Goal: Check status

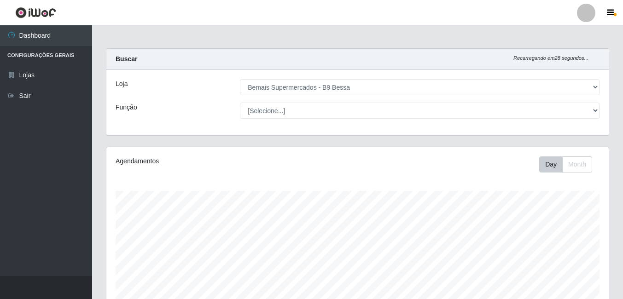
select select "410"
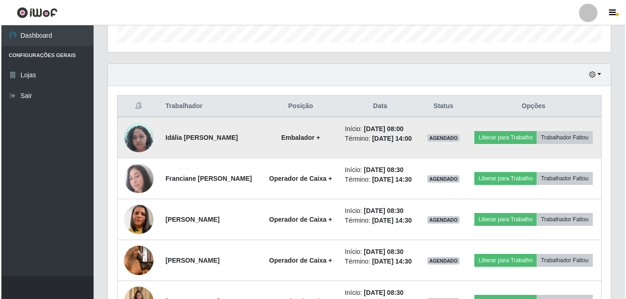
scroll to position [191, 503]
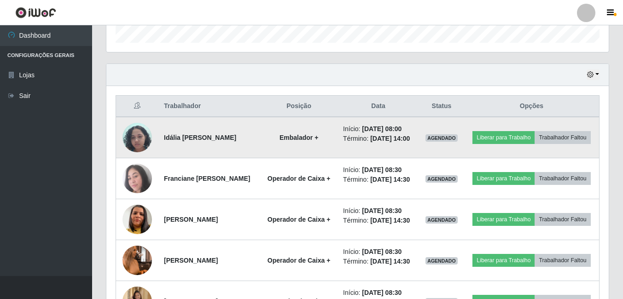
click at [141, 140] on img at bounding box center [137, 137] width 29 height 39
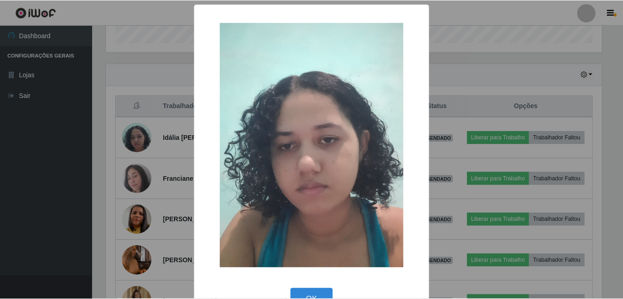
scroll to position [191, 498]
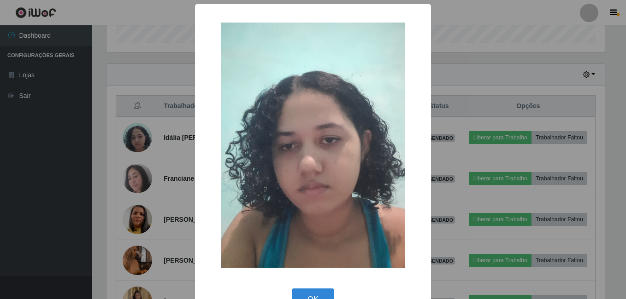
click at [145, 179] on div "× OK Cancel" at bounding box center [313, 149] width 626 height 299
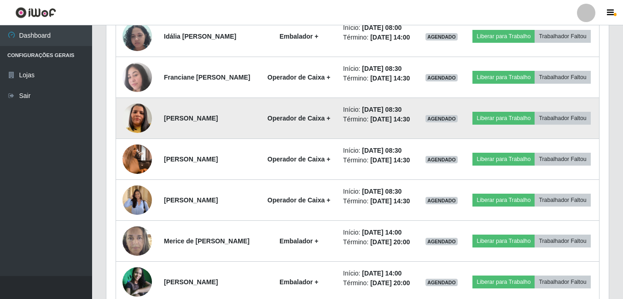
scroll to position [379, 0]
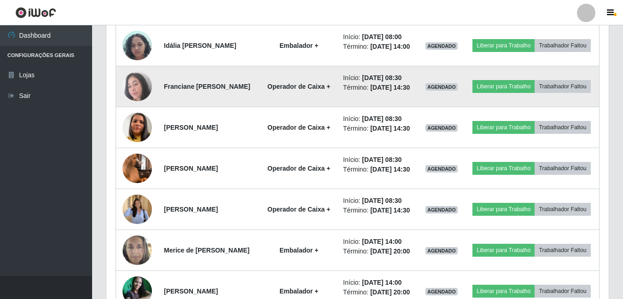
click at [134, 91] on img at bounding box center [137, 86] width 29 height 29
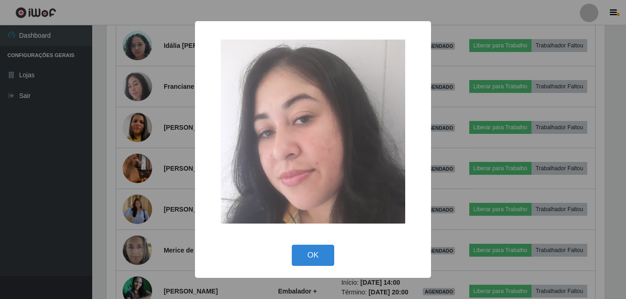
click at [153, 168] on div "× OK Cancel" at bounding box center [313, 149] width 626 height 299
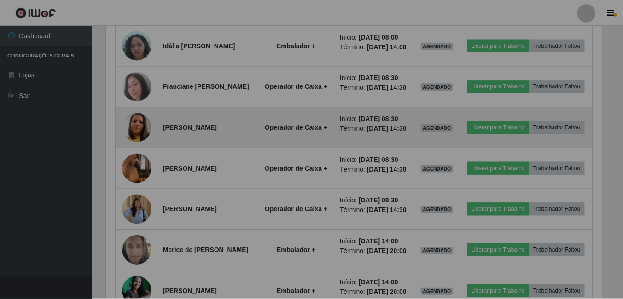
scroll to position [191, 503]
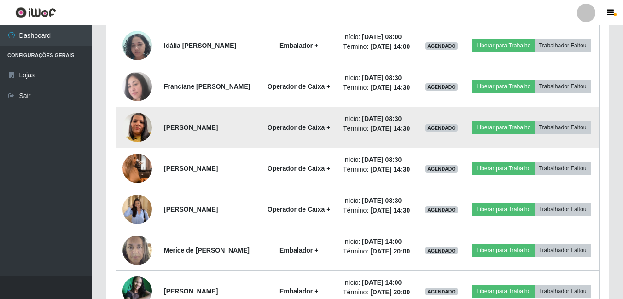
click at [140, 145] on img at bounding box center [137, 127] width 29 height 53
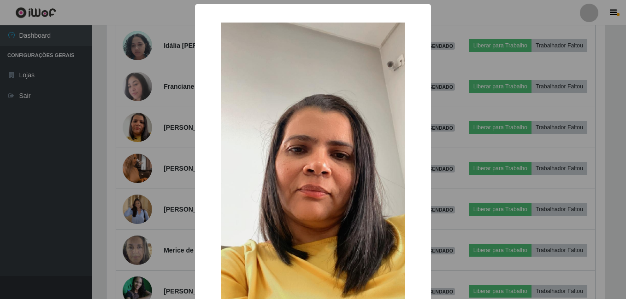
click at [156, 173] on div "× OK Cancel" at bounding box center [313, 149] width 626 height 299
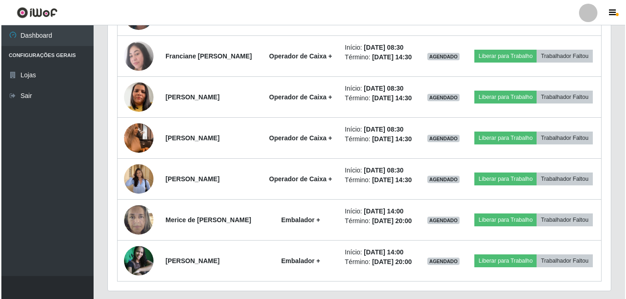
scroll to position [425, 0]
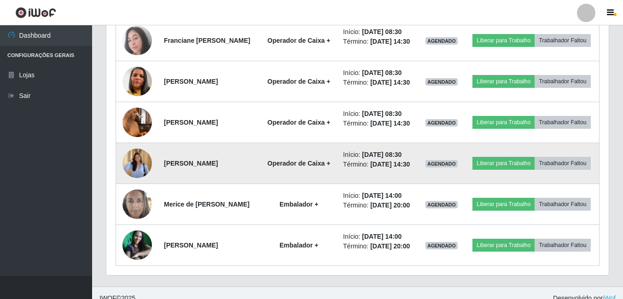
click at [123, 182] on img at bounding box center [137, 163] width 29 height 38
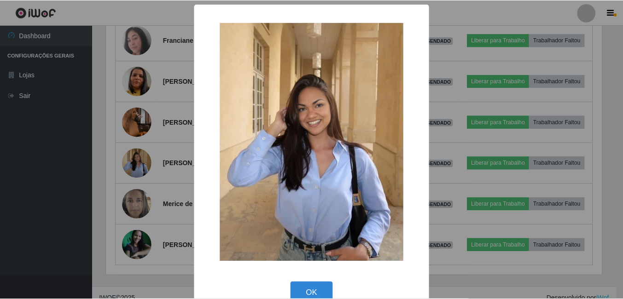
scroll to position [191, 498]
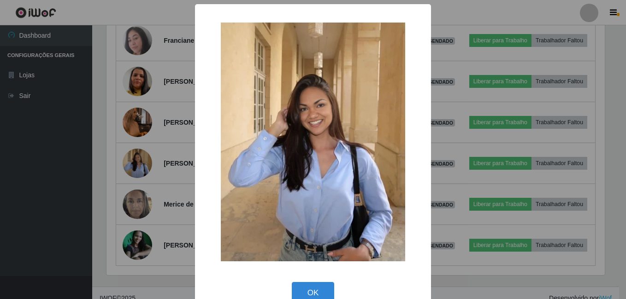
click at [141, 173] on div "× OK Cancel" at bounding box center [313, 149] width 626 height 299
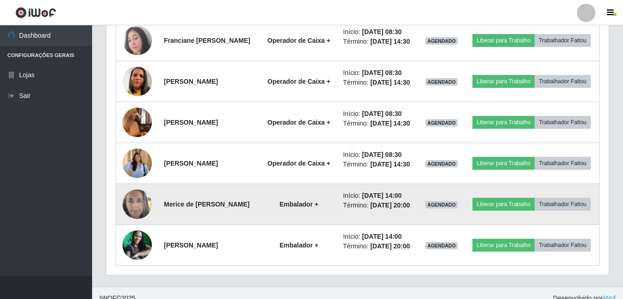
scroll to position [471, 0]
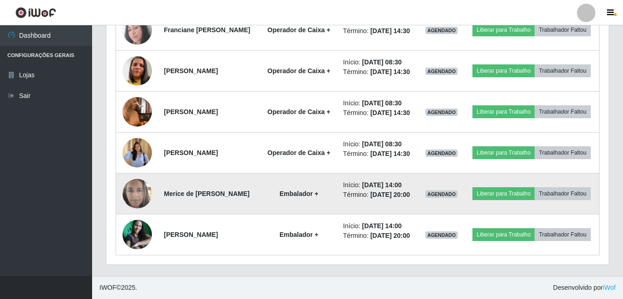
click at [135, 198] on img at bounding box center [137, 193] width 29 height 39
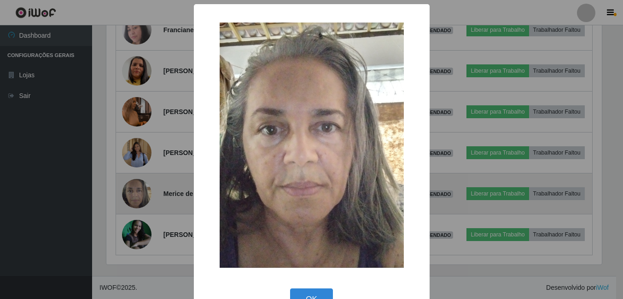
scroll to position [191, 498]
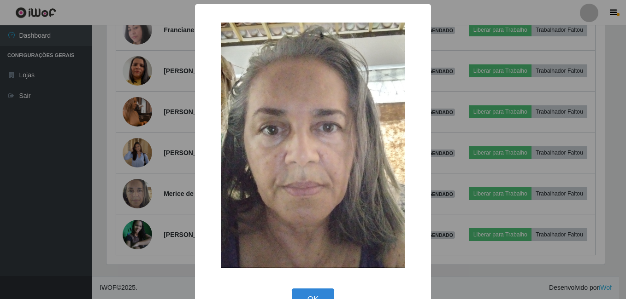
click at [58, 198] on div "× OK Cancel" at bounding box center [313, 149] width 626 height 299
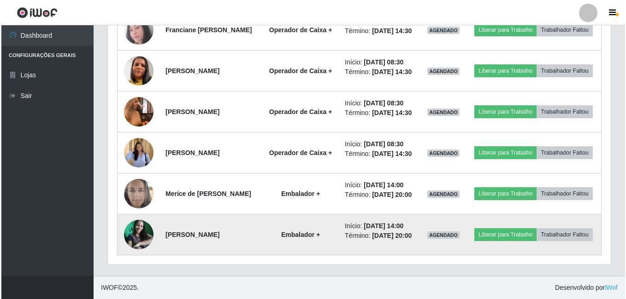
scroll to position [484, 0]
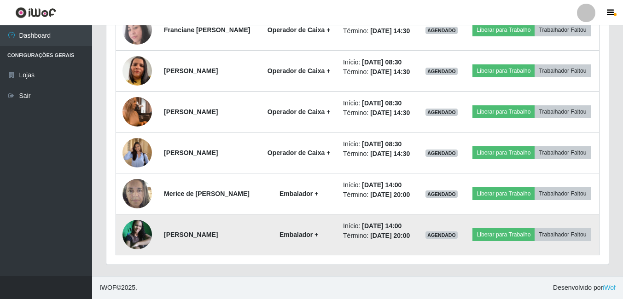
click at [145, 231] on img at bounding box center [137, 234] width 29 height 29
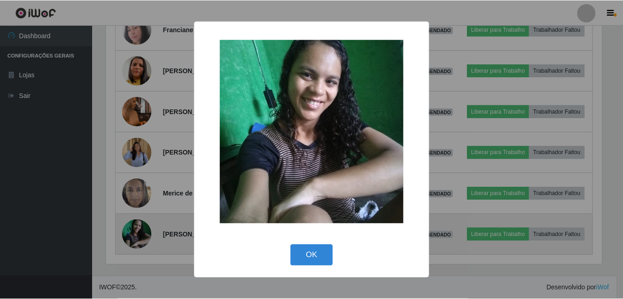
scroll to position [191, 498]
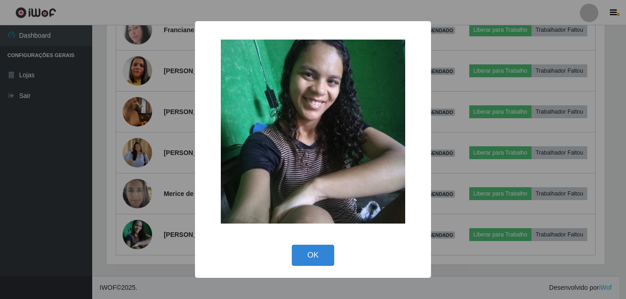
click at [129, 209] on div "× OK Cancel" at bounding box center [313, 149] width 626 height 299
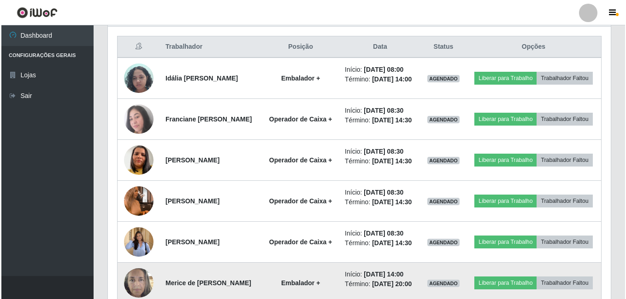
scroll to position [346, 0]
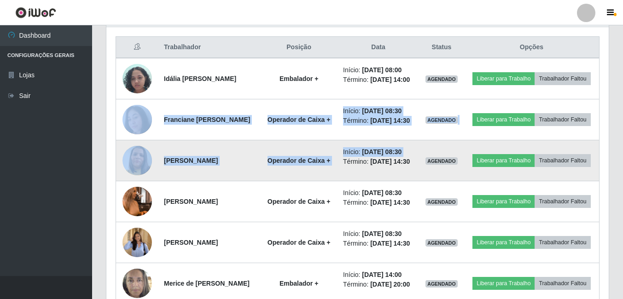
drag, startPoint x: 123, startPoint y: 120, endPoint x: 347, endPoint y: 171, distance: 230.2
click at [347, 171] on tbody "Idália [PERSON_NAME] Embalador + Início: [DATE] 08:00 Término: [DATE] 14:00 AGE…" at bounding box center [358, 201] width 484 height 287
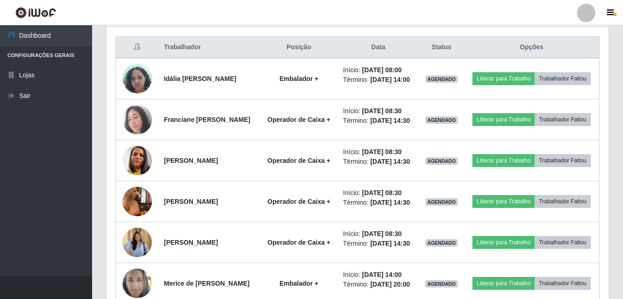
click at [103, 144] on div "Hoje 1 dia 3 dias 1 Semana Não encerrados Trabalhador Posição Data Status Opçõe…" at bounding box center [357, 186] width 517 height 362
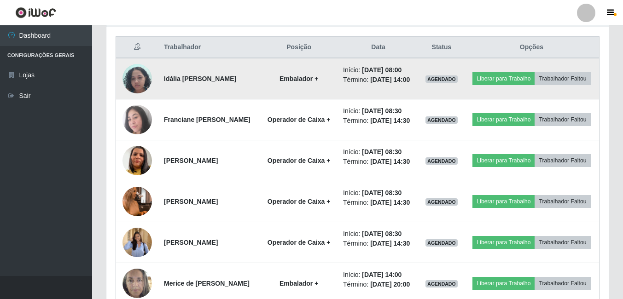
click at [133, 94] on img at bounding box center [137, 78] width 29 height 39
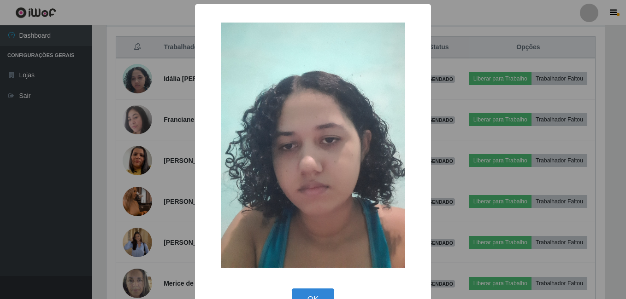
click at [115, 128] on div "× OK Cancel" at bounding box center [313, 149] width 626 height 299
